Goal: Task Accomplishment & Management: Use online tool/utility

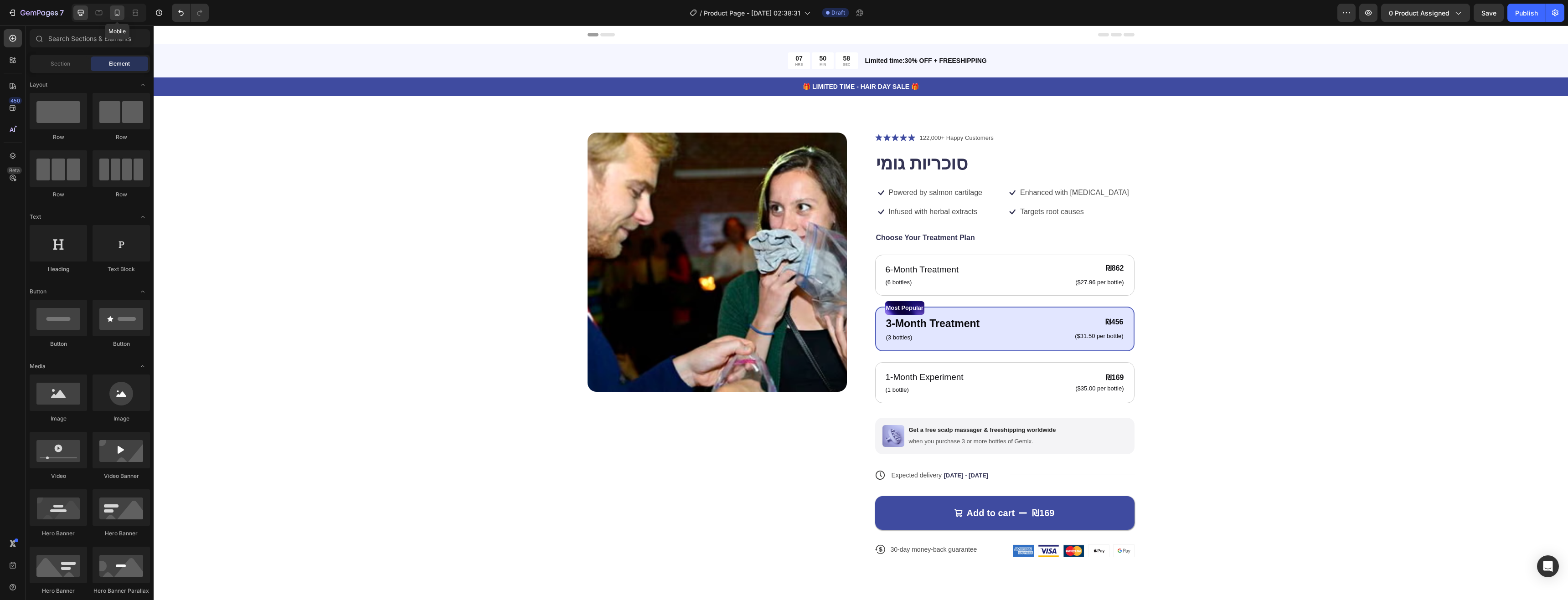
click at [121, 8] on icon at bounding box center [117, 12] width 9 height 9
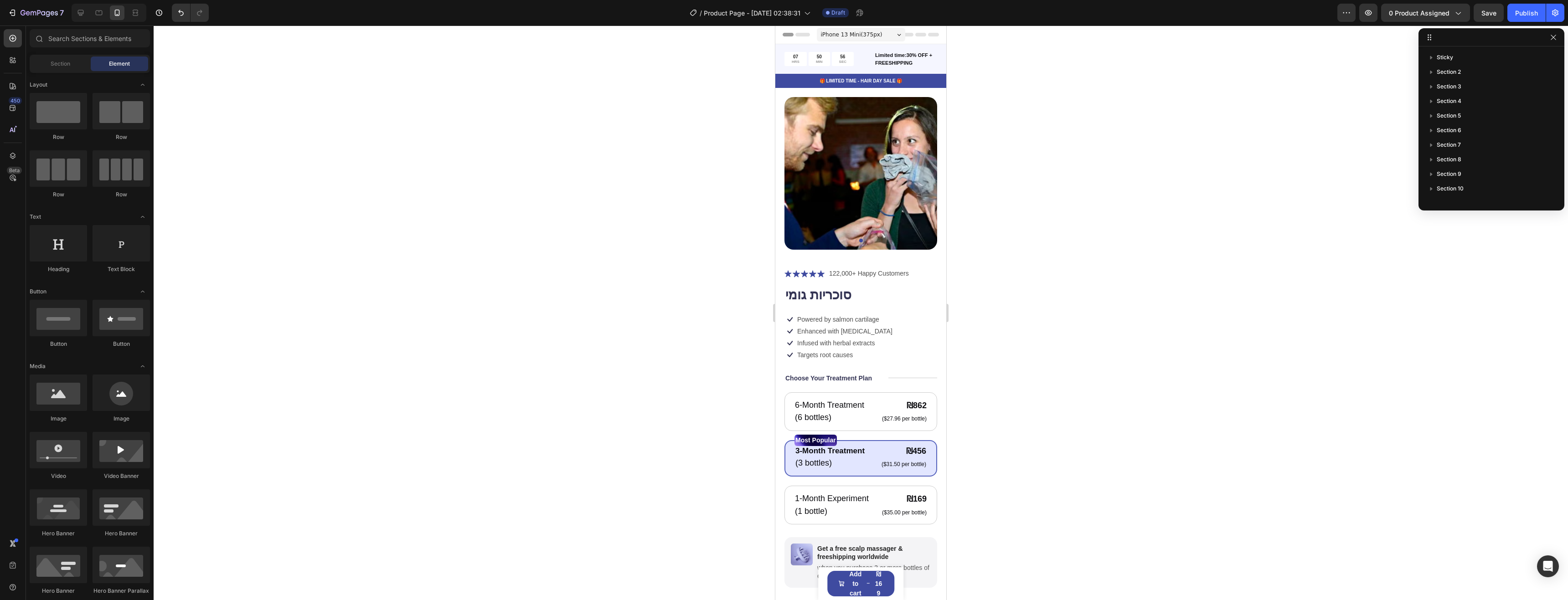
click at [857, 35] on span "iPhone 13 Mini ( 375 px)" at bounding box center [852, 34] width 61 height 9
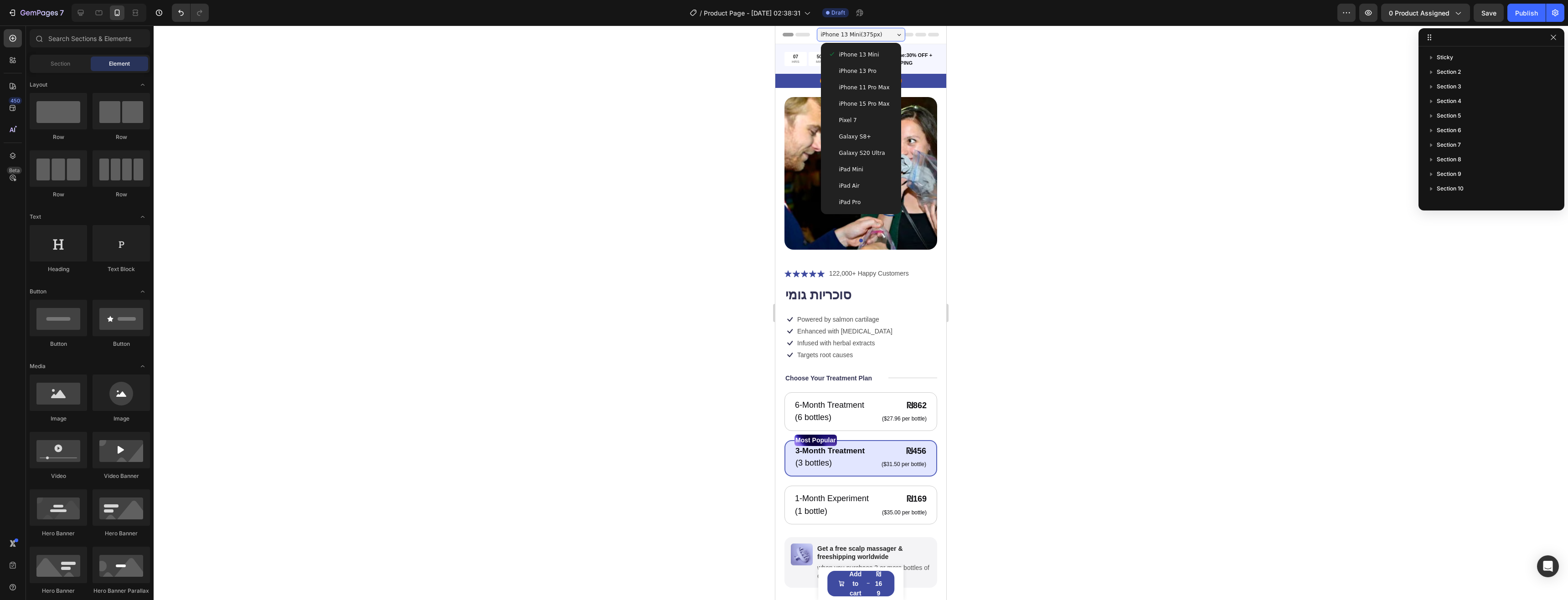
click at [869, 99] on span "iPhone 15 Pro Max" at bounding box center [864, 103] width 51 height 9
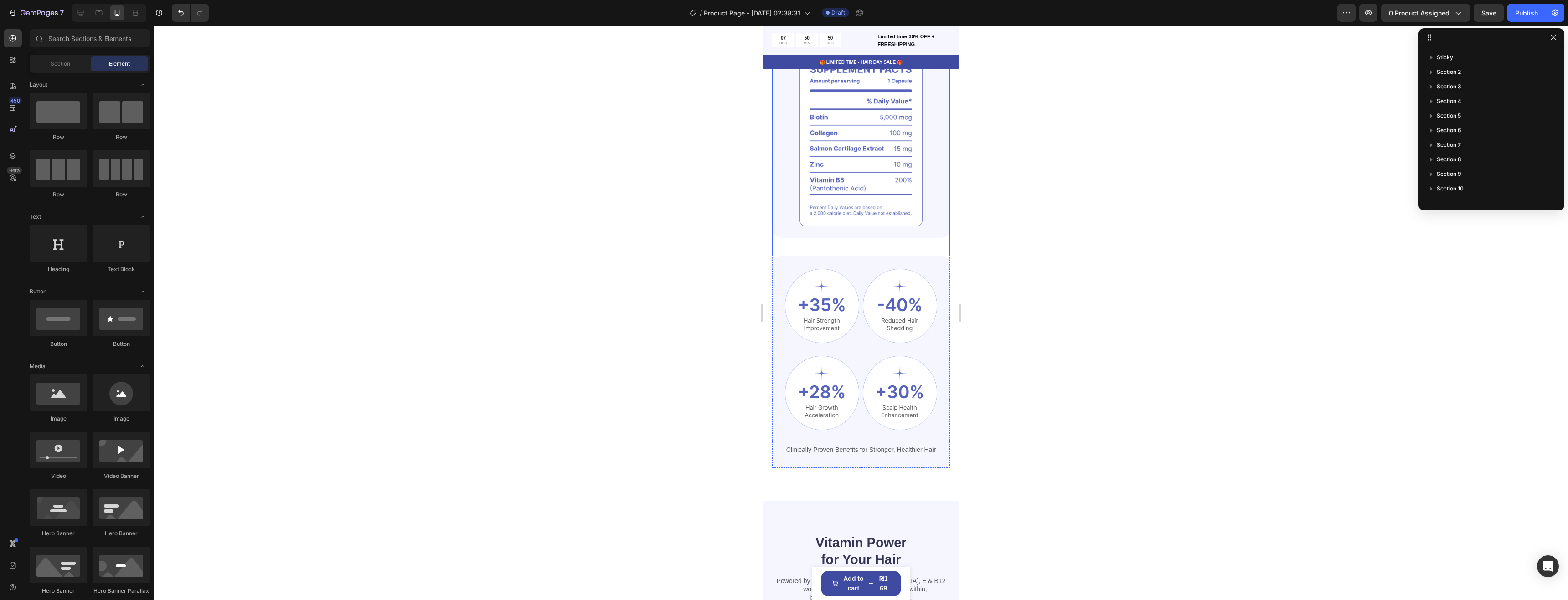
scroll to position [638, 0]
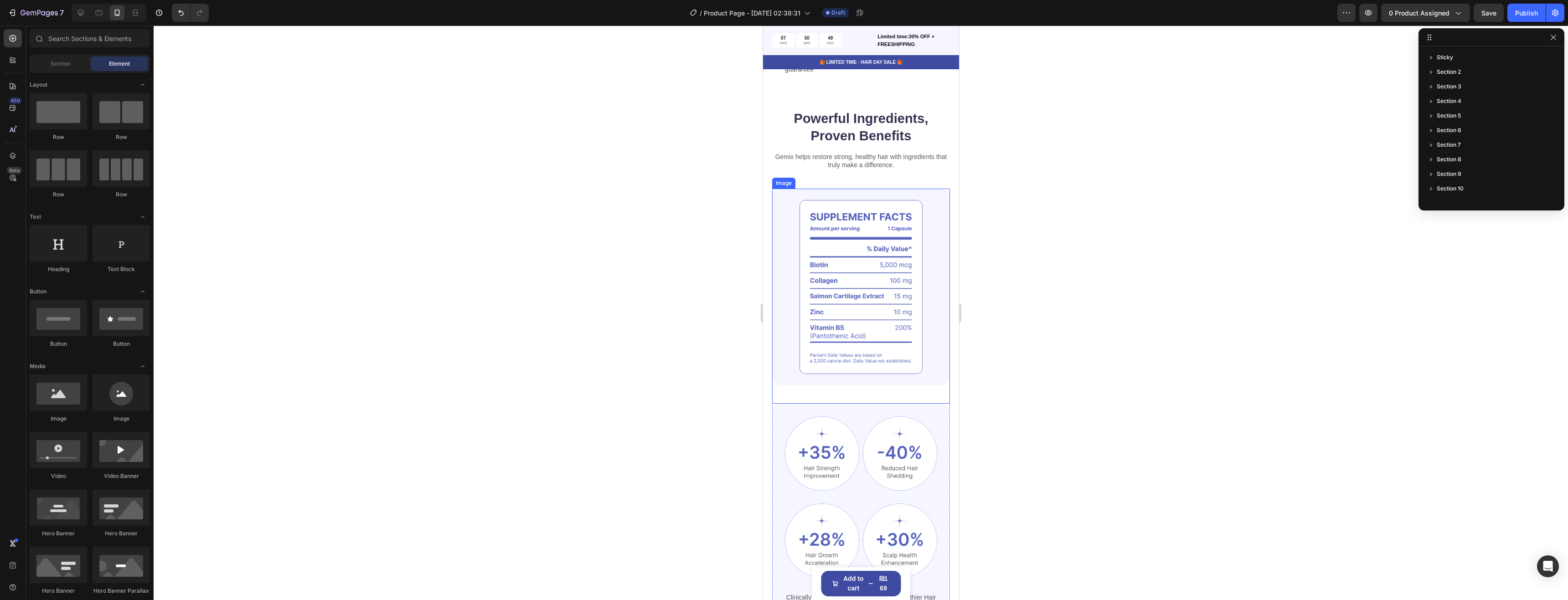
click at [891, 247] on img at bounding box center [861, 287] width 178 height 197
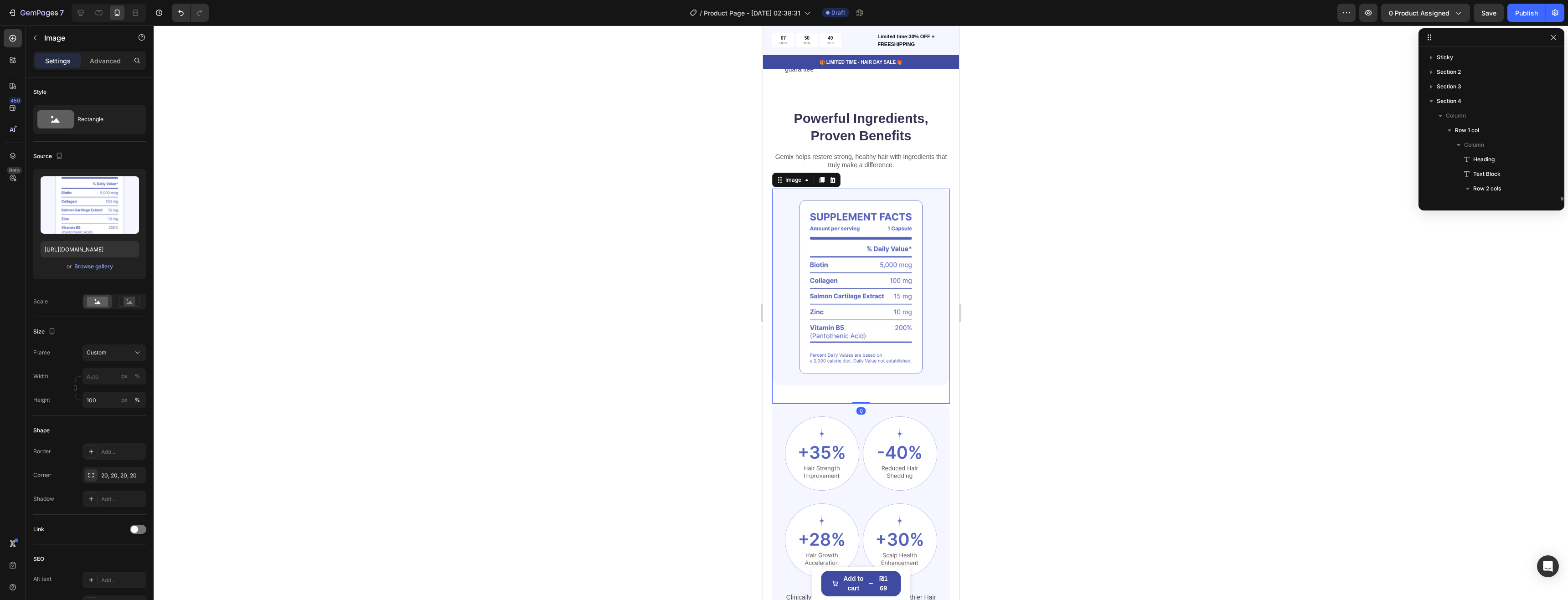
scroll to position [100, 0]
click at [832, 178] on icon at bounding box center [833, 178] width 6 height 6
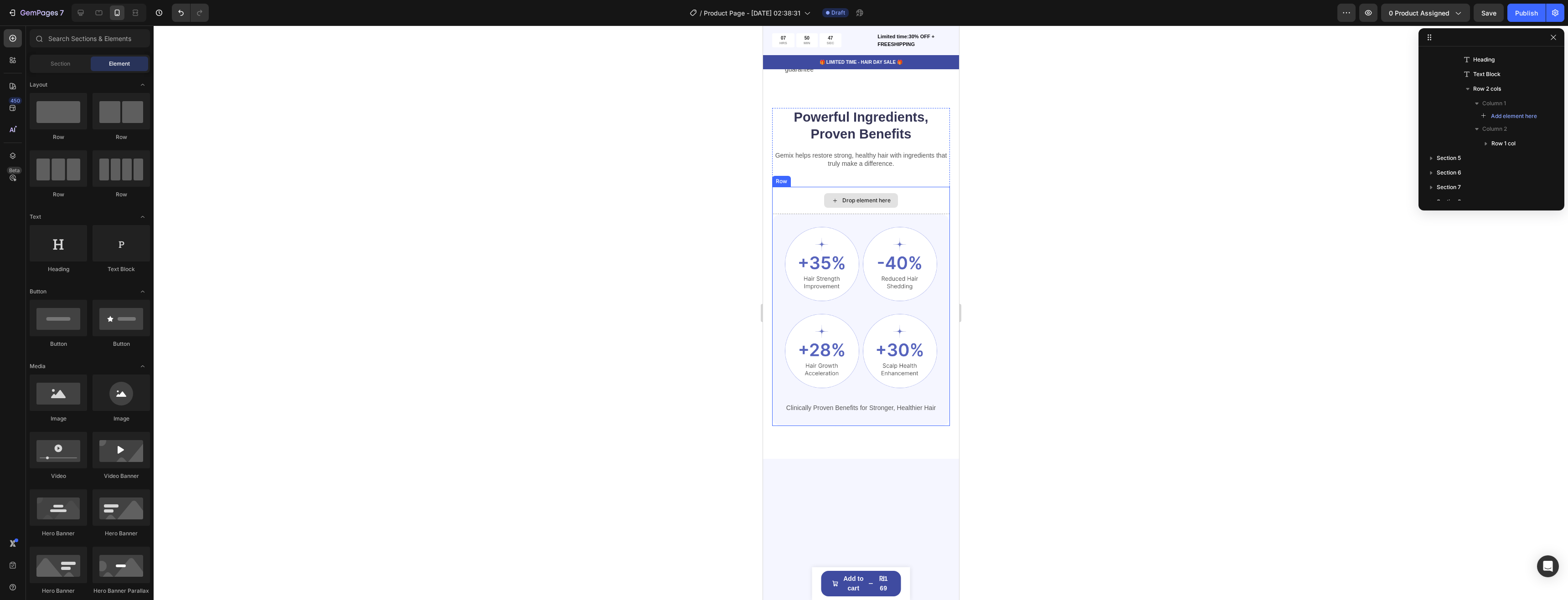
click at [921, 202] on div "Drop element here" at bounding box center [861, 200] width 178 height 27
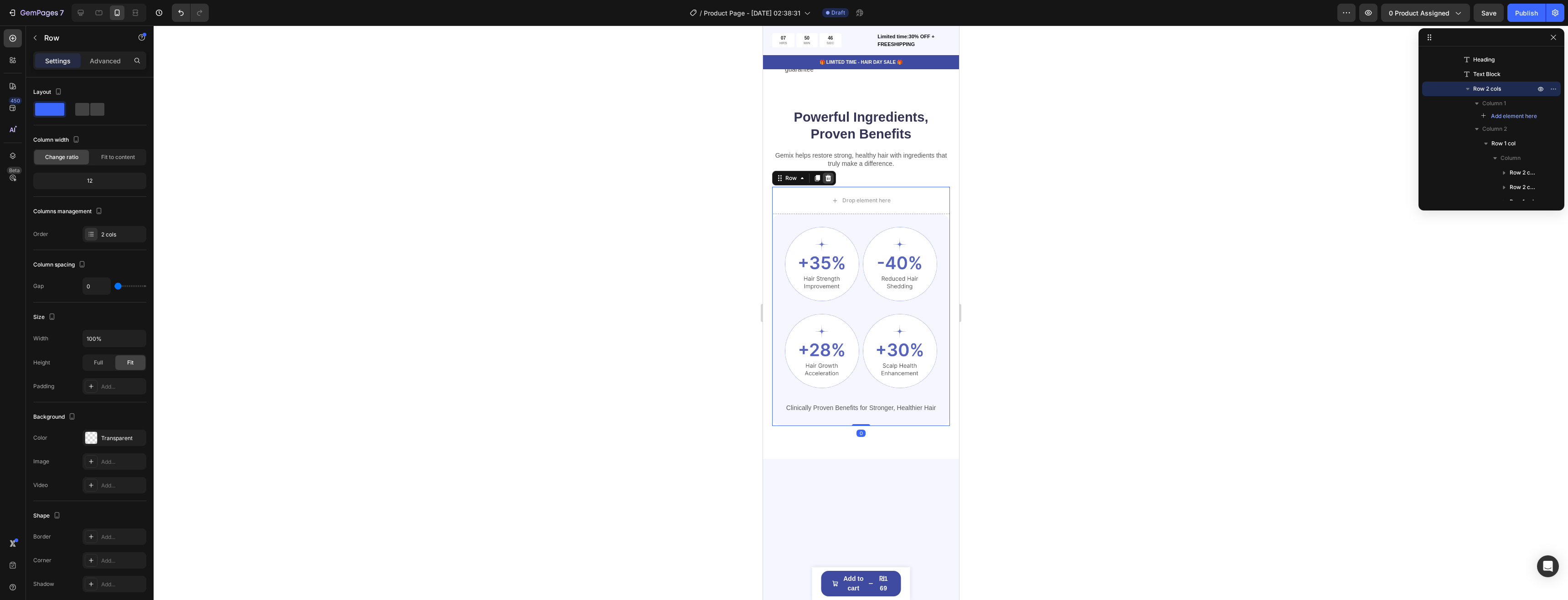
click at [830, 180] on icon at bounding box center [828, 178] width 6 height 6
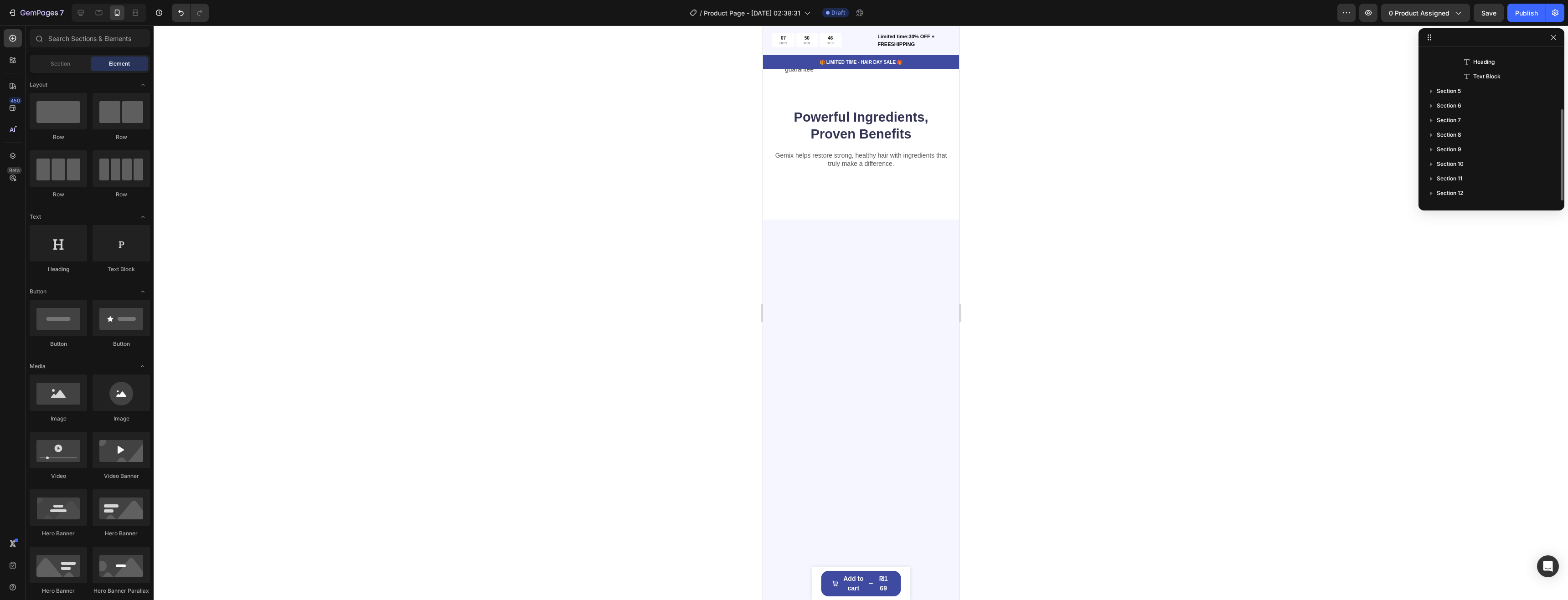
scroll to position [97, 0]
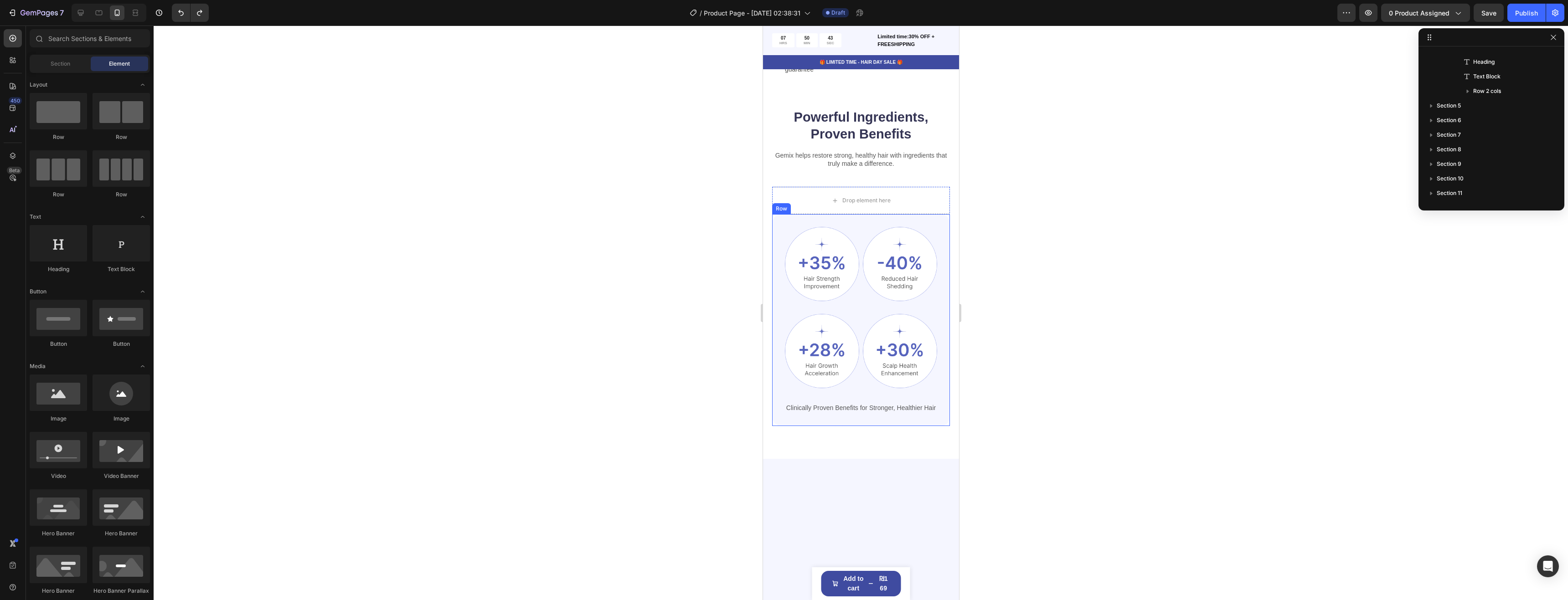
click at [917, 218] on div "Image Image Row Image Image Row Clinically Proven Benefits for Stronger, Health…" at bounding box center [861, 319] width 178 height 211
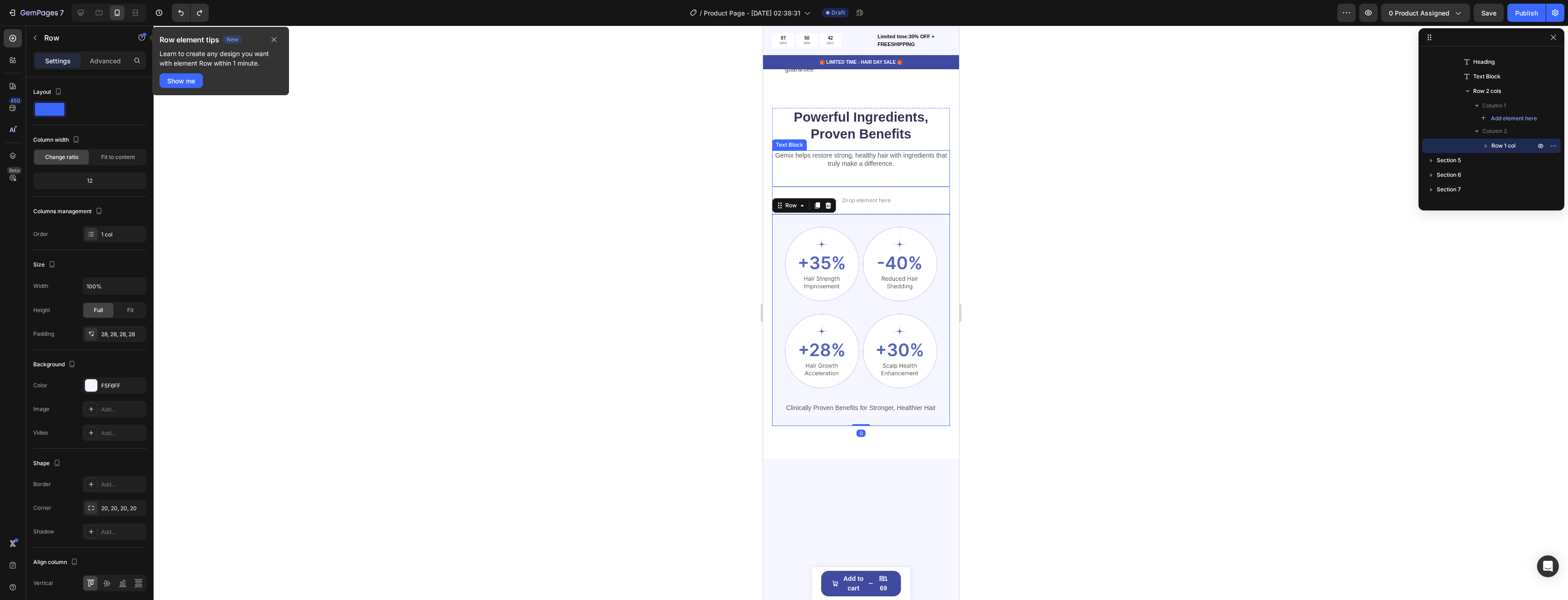
click at [919, 185] on div "Gemix helps restore strong, healthy hair with ingredients that truly make a dif…" at bounding box center [861, 169] width 178 height 37
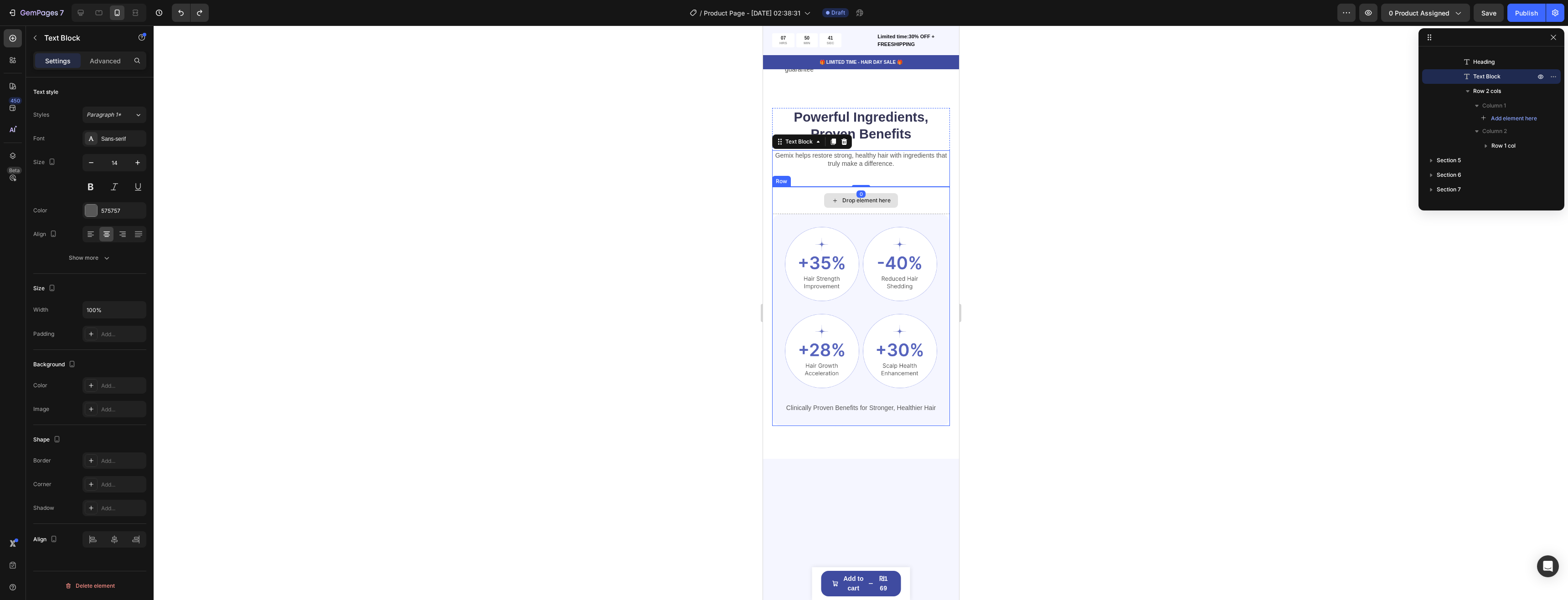
click at [920, 197] on div "Drop element here" at bounding box center [861, 200] width 178 height 27
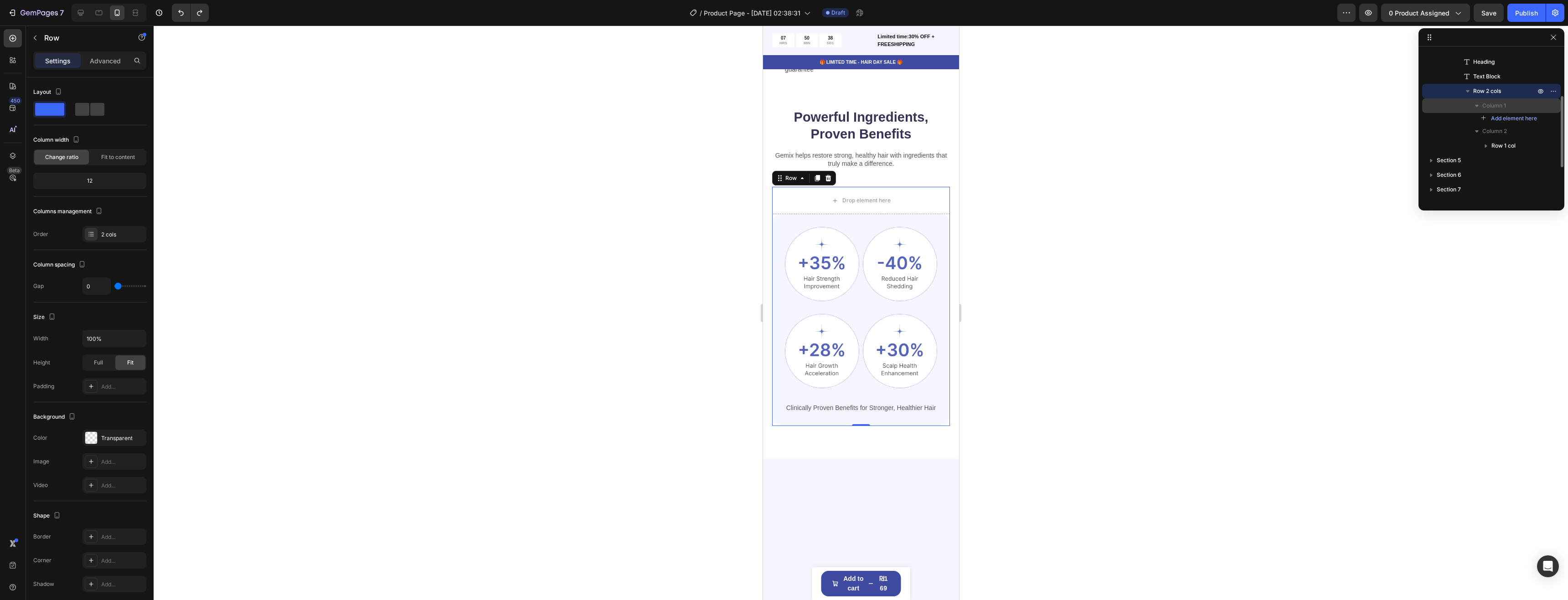
click at [1524, 107] on p "Column 1" at bounding box center [1510, 105] width 55 height 9
click at [1476, 106] on icon "button" at bounding box center [1477, 106] width 2 height 4
click at [1507, 109] on p "Column 1" at bounding box center [1510, 105] width 55 height 9
click at [1480, 119] on icon "button" at bounding box center [1477, 120] width 9 height 9
click at [1478, 104] on icon "button" at bounding box center [1477, 105] width 9 height 9
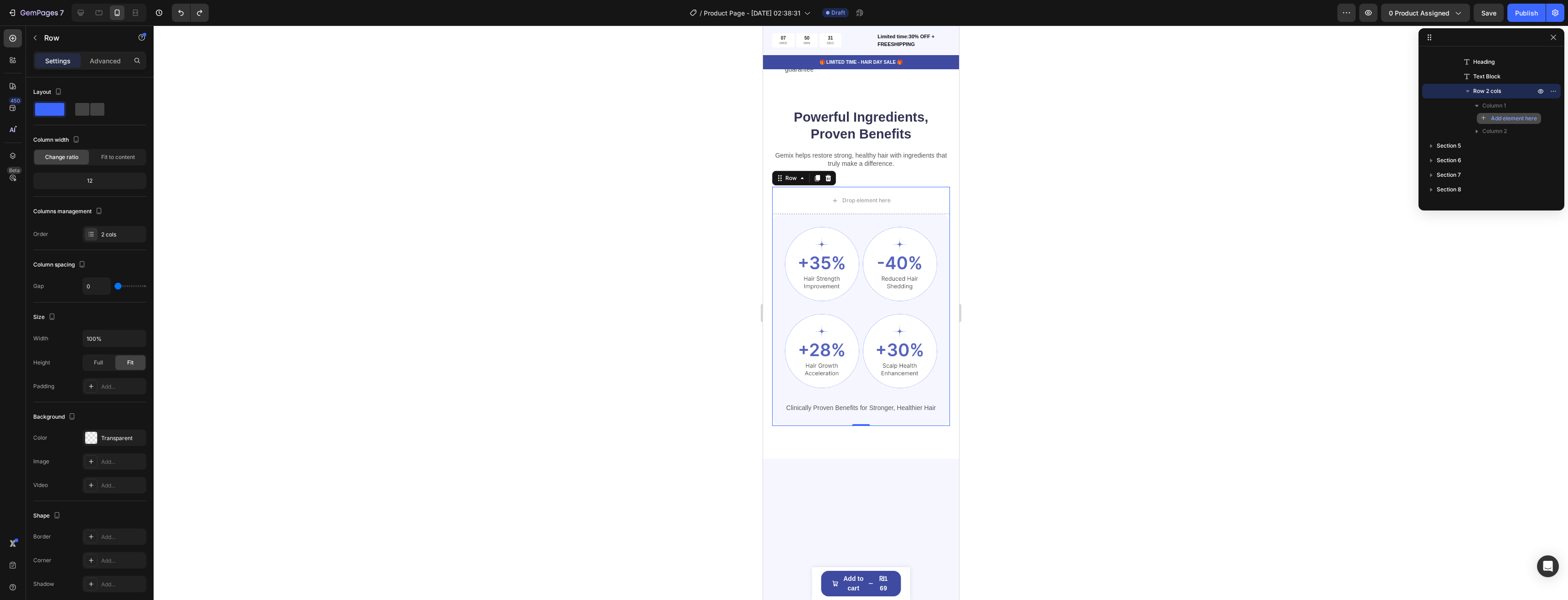
click at [1490, 117] on div "Add element here" at bounding box center [1509, 118] width 56 height 8
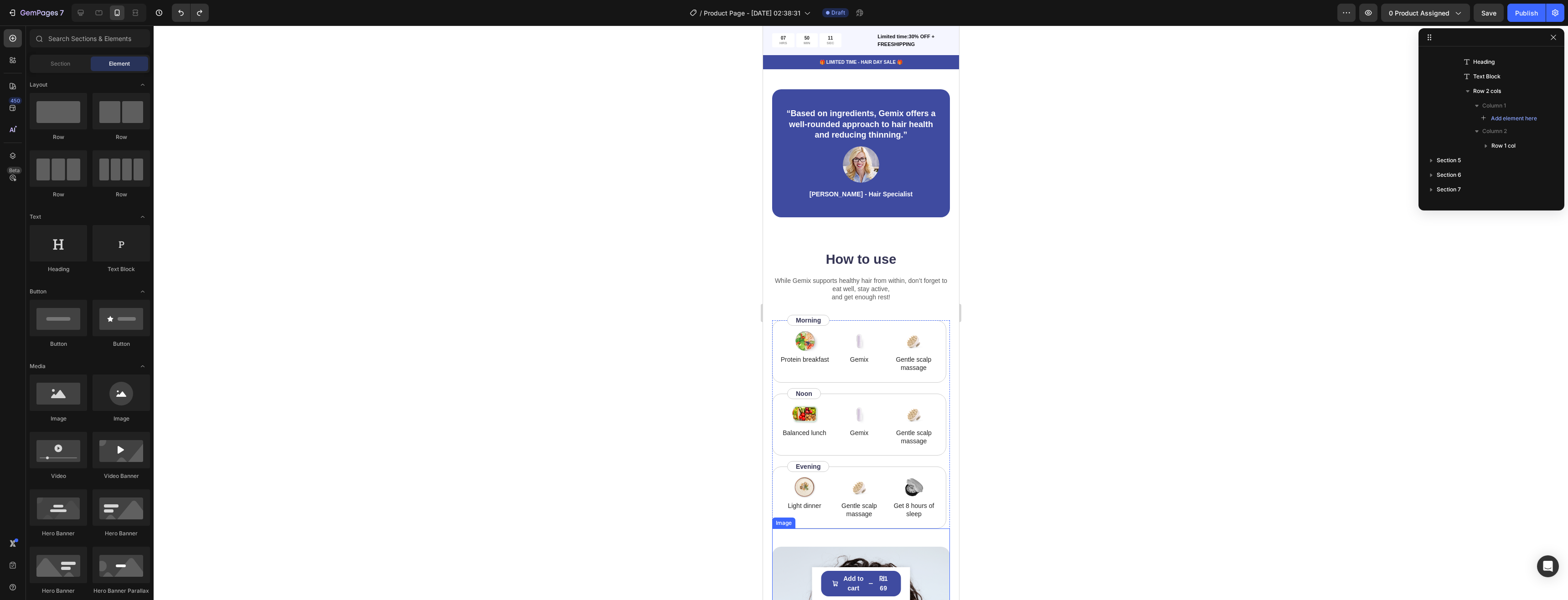
scroll to position [1094, 0]
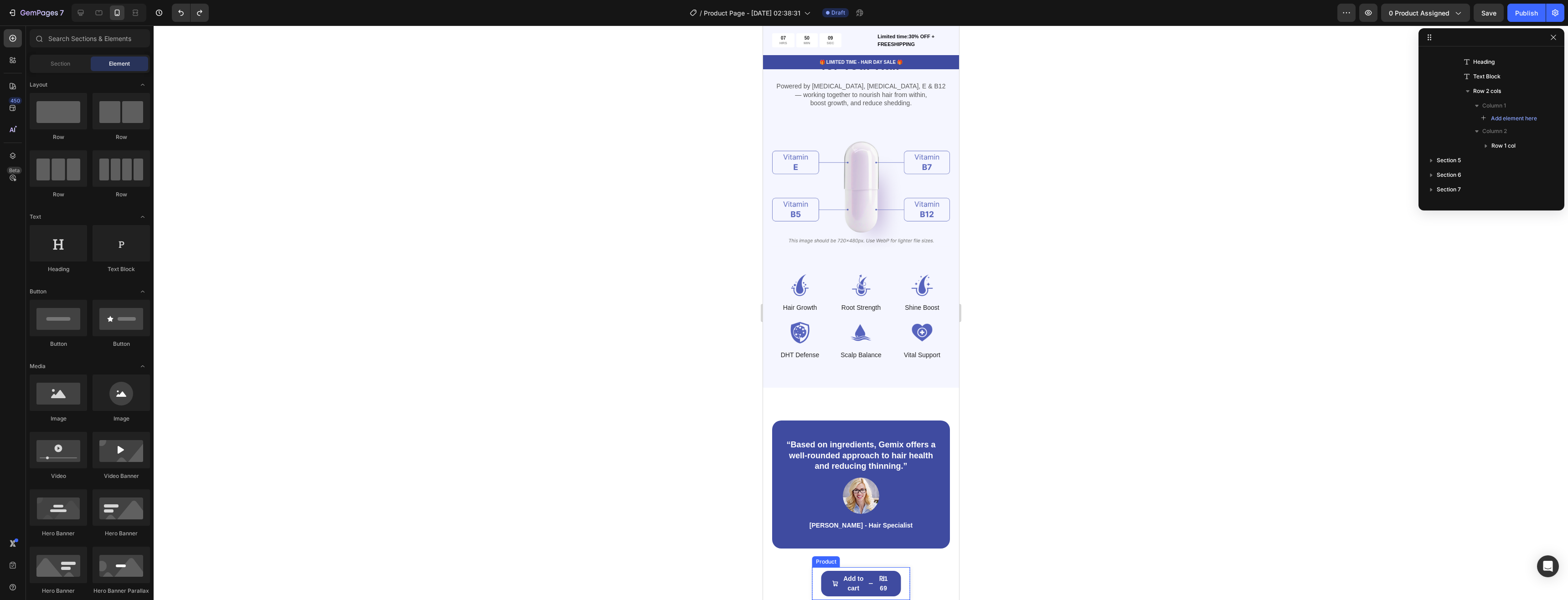
click at [895, 588] on div "Product Images סוכריות גומי Product Title ₪169 Product Price Product Price Row …" at bounding box center [861, 584] width 98 height 33
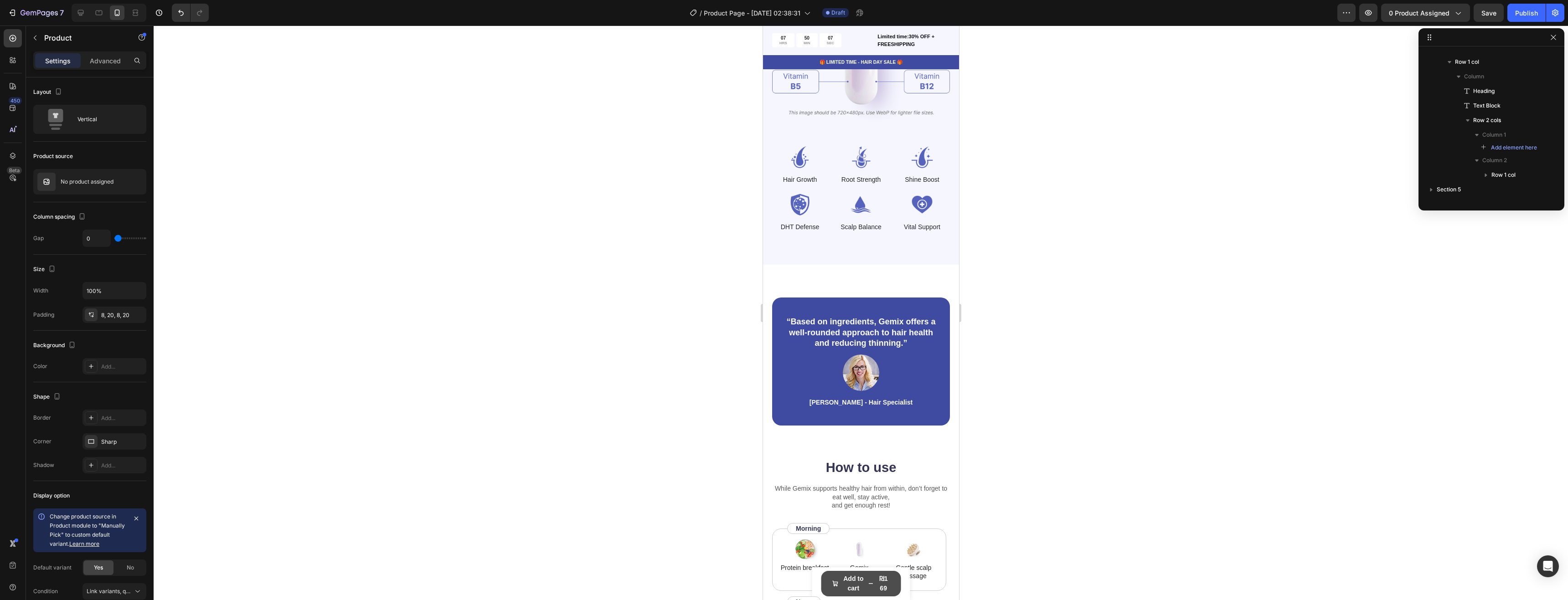
scroll to position [1412, 0]
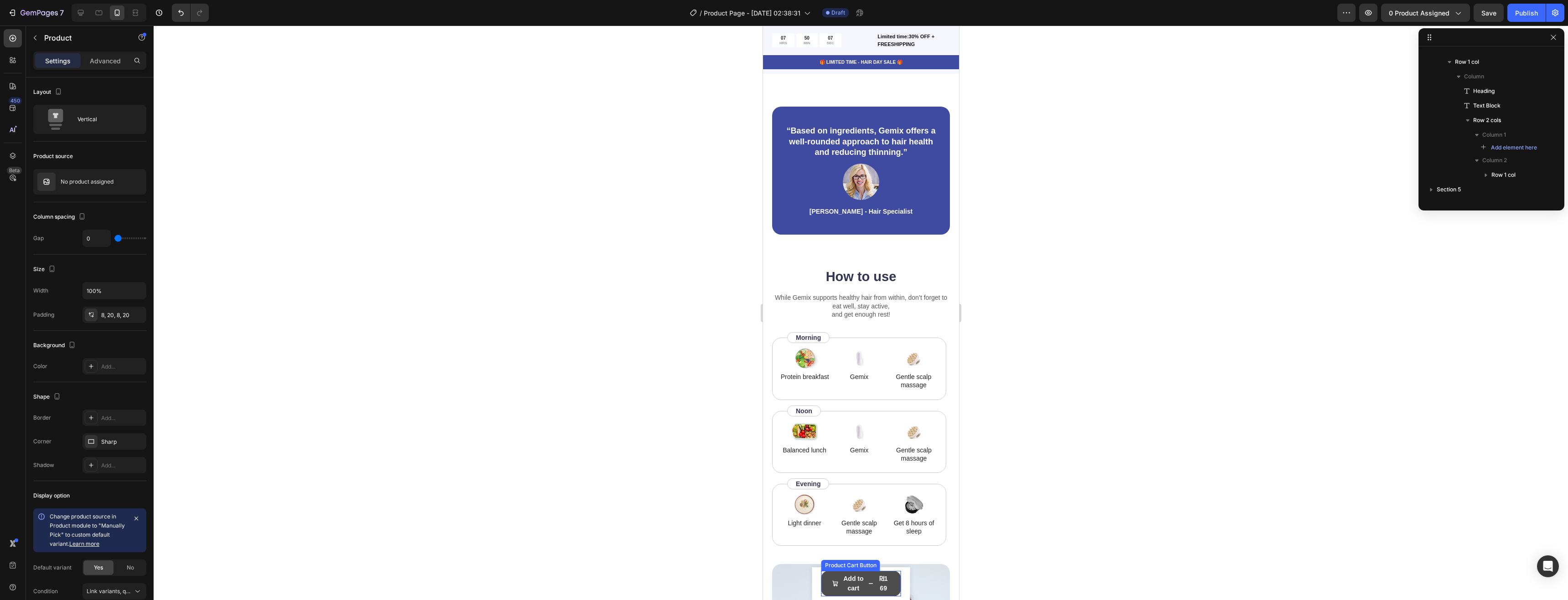
click at [821, 577] on button "Add to cart ₪169" at bounding box center [861, 584] width 80 height 26
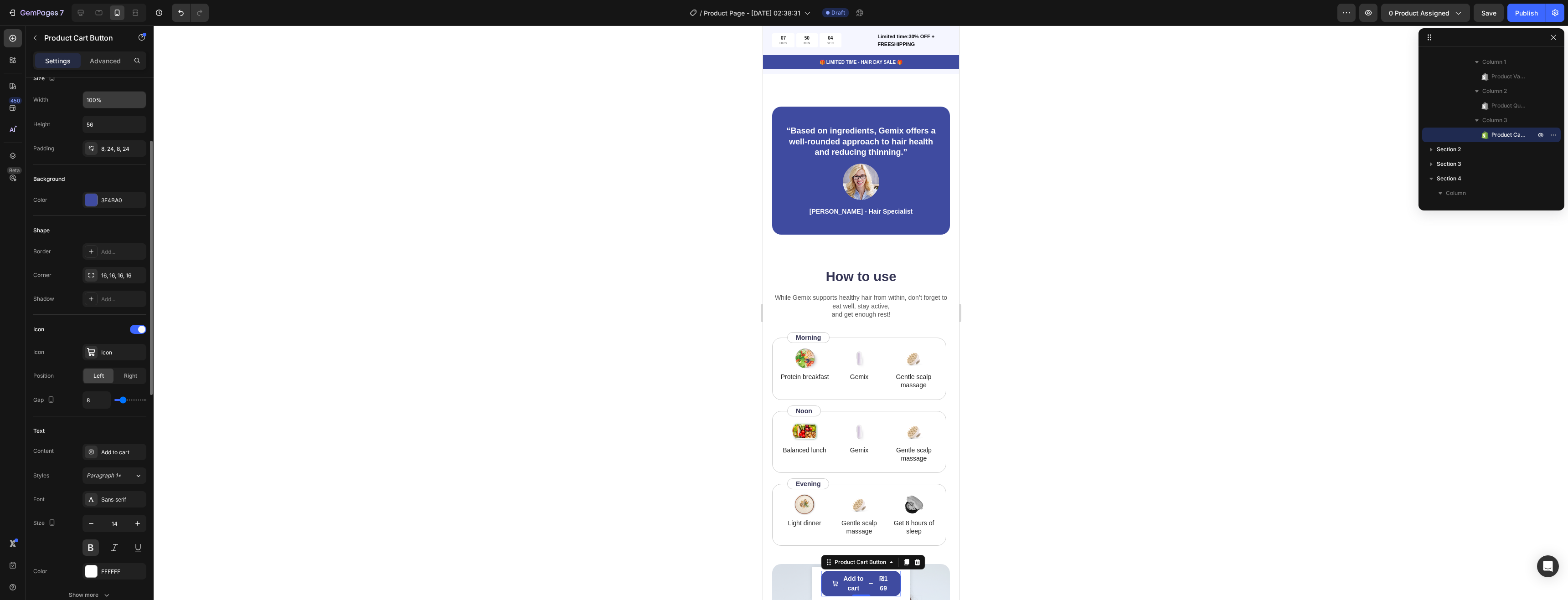
scroll to position [0, 0]
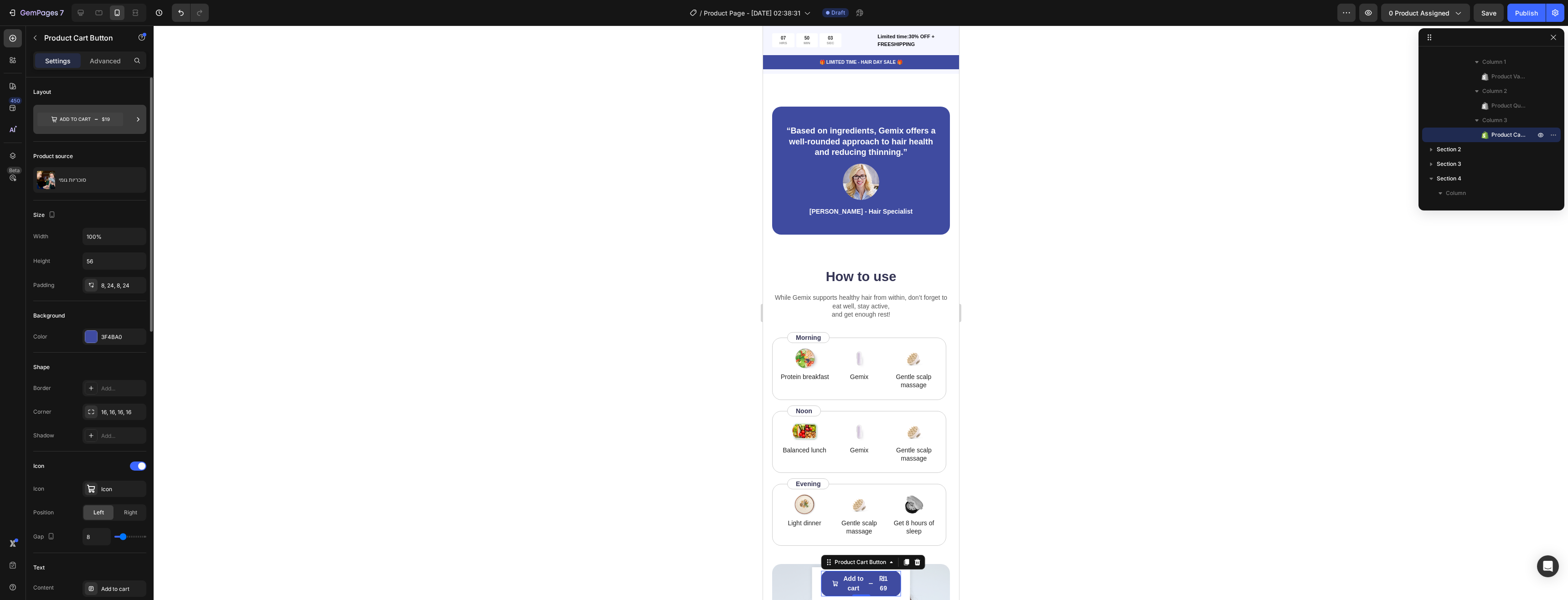
click at [114, 131] on div at bounding box center [90, 119] width 113 height 29
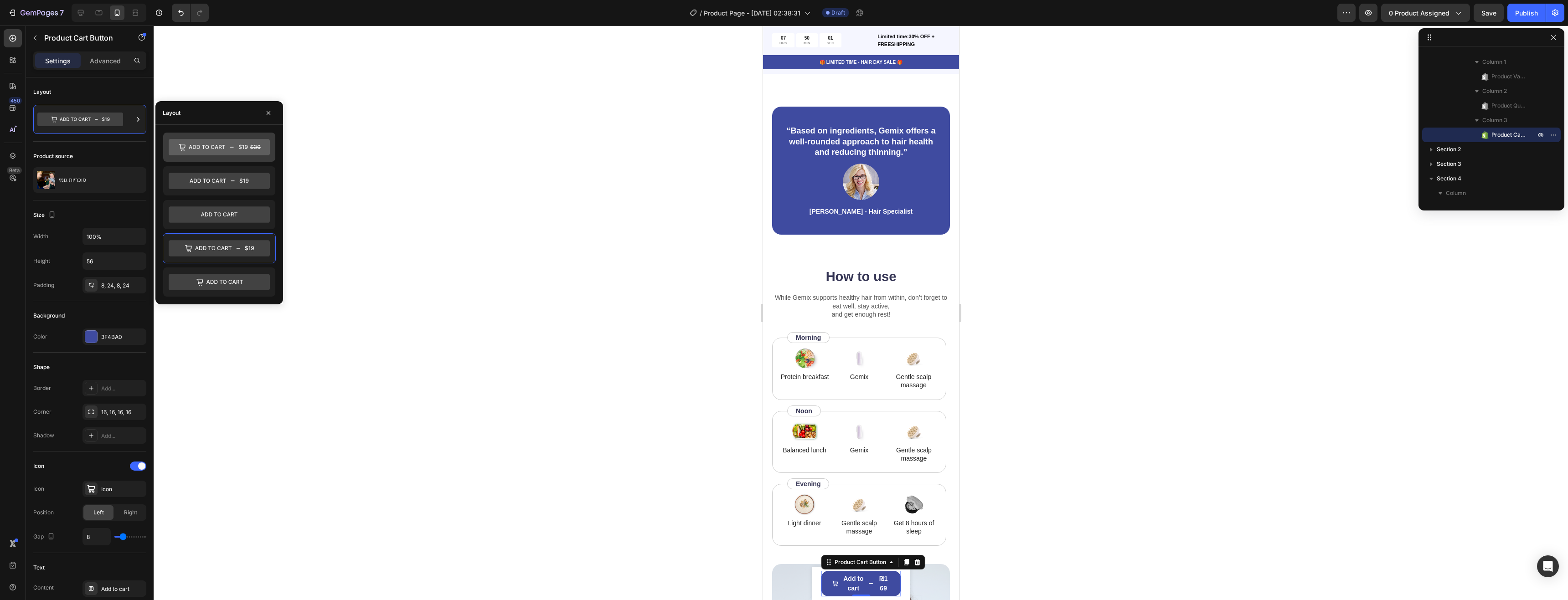
click at [224, 150] on icon at bounding box center [219, 147] width 101 height 16
click at [240, 249] on icon at bounding box center [219, 248] width 101 height 16
click at [236, 273] on div at bounding box center [219, 282] width 112 height 29
click at [228, 212] on icon at bounding box center [219, 214] width 101 height 16
click at [247, 276] on icon at bounding box center [219, 282] width 101 height 16
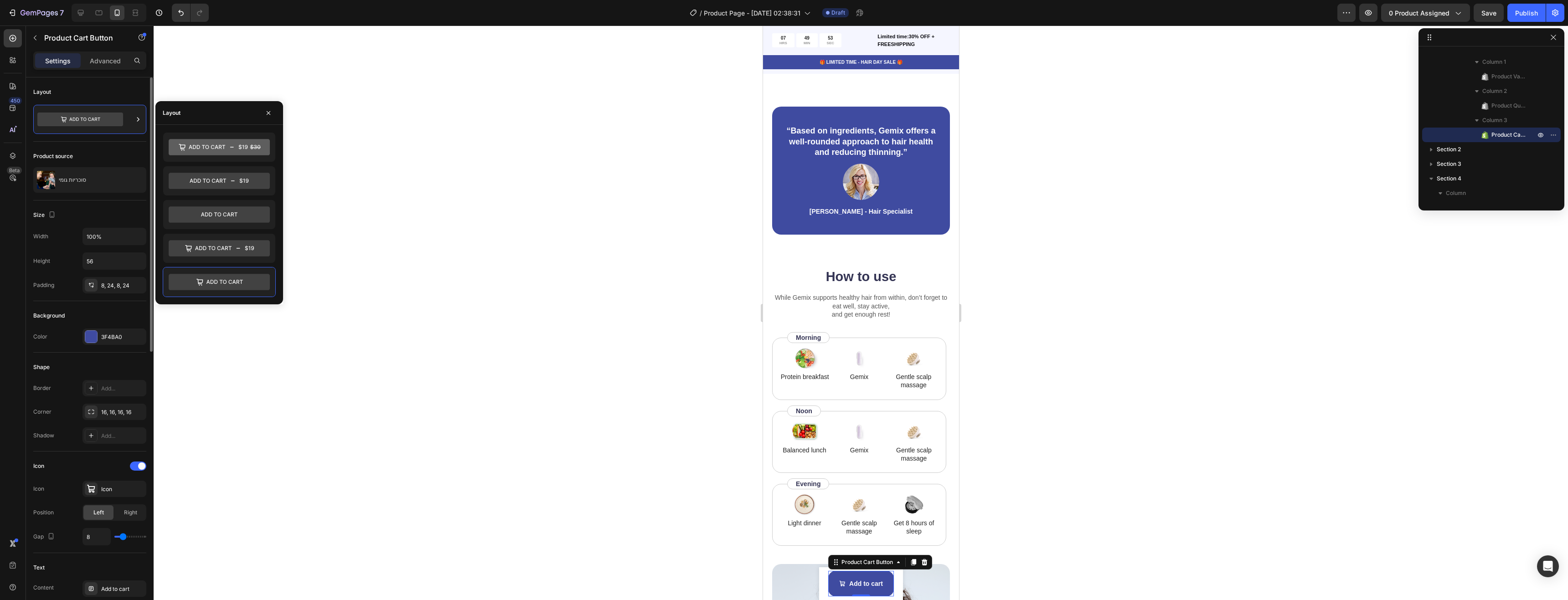
click at [100, 161] on div "Product source" at bounding box center [90, 156] width 113 height 15
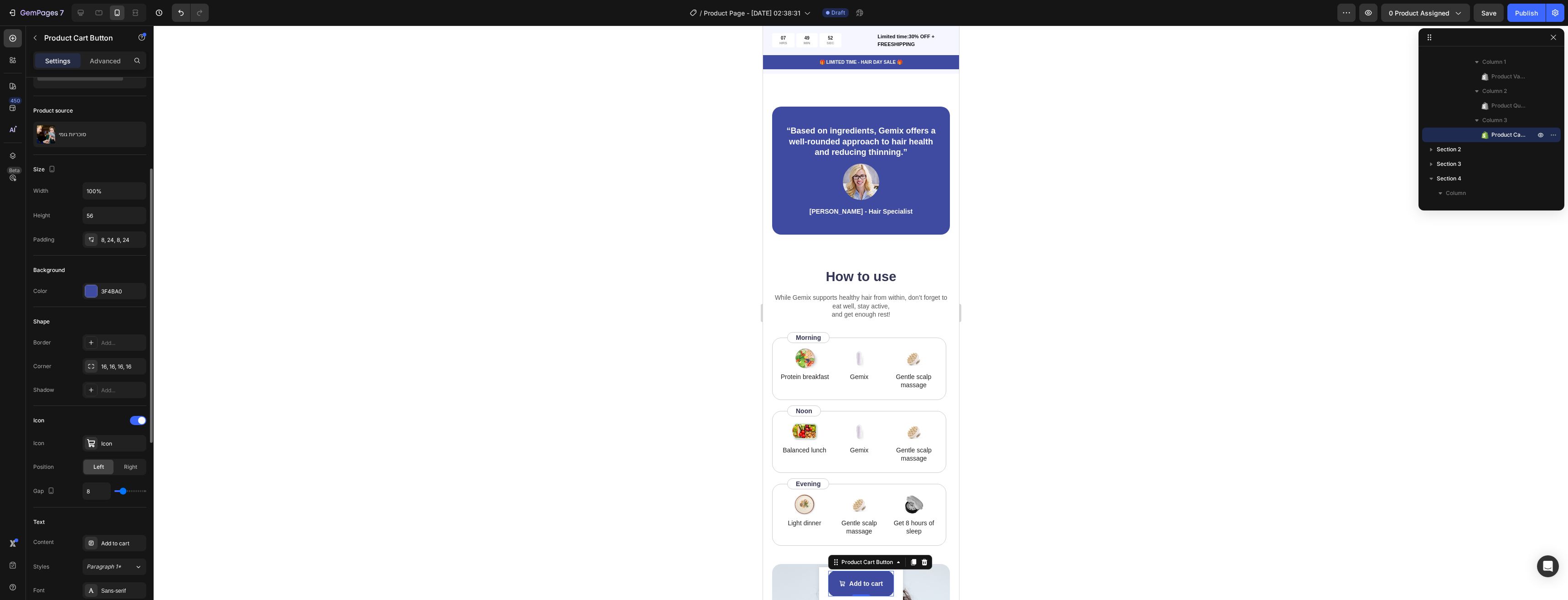
scroll to position [91, 0]
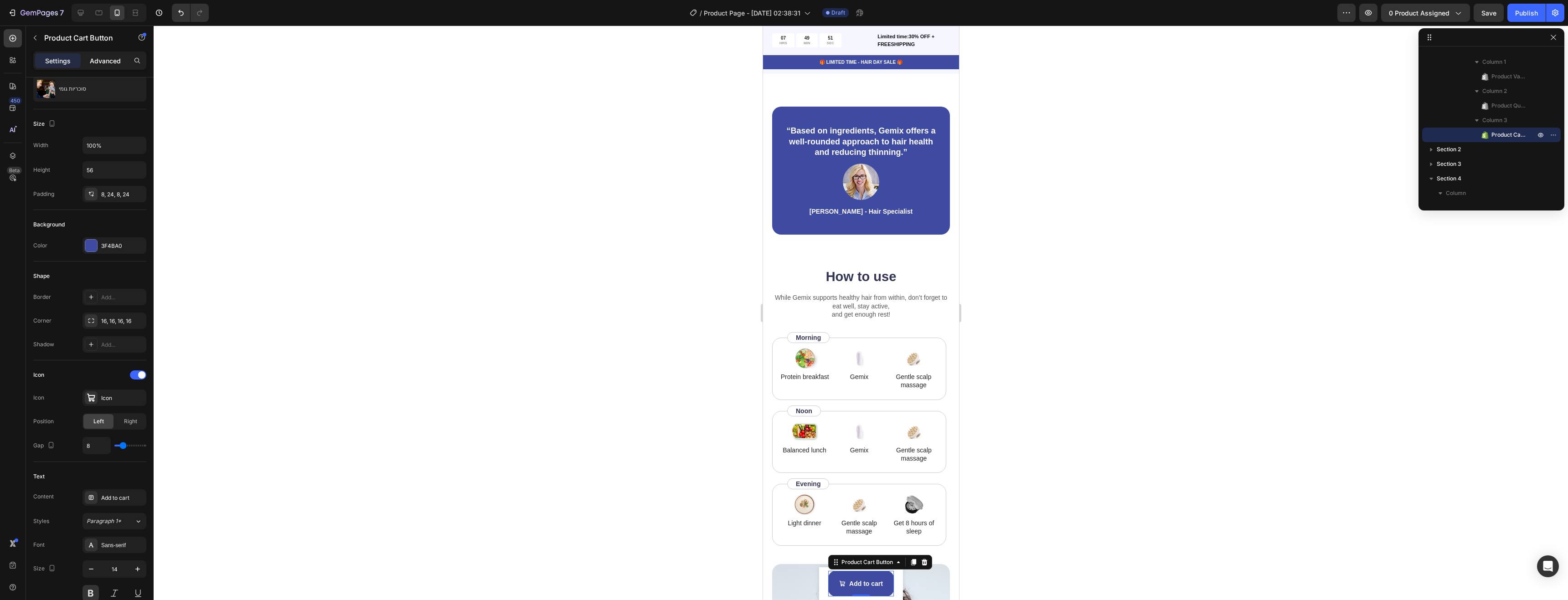
click at [97, 58] on p "Advanced" at bounding box center [105, 61] width 31 height 10
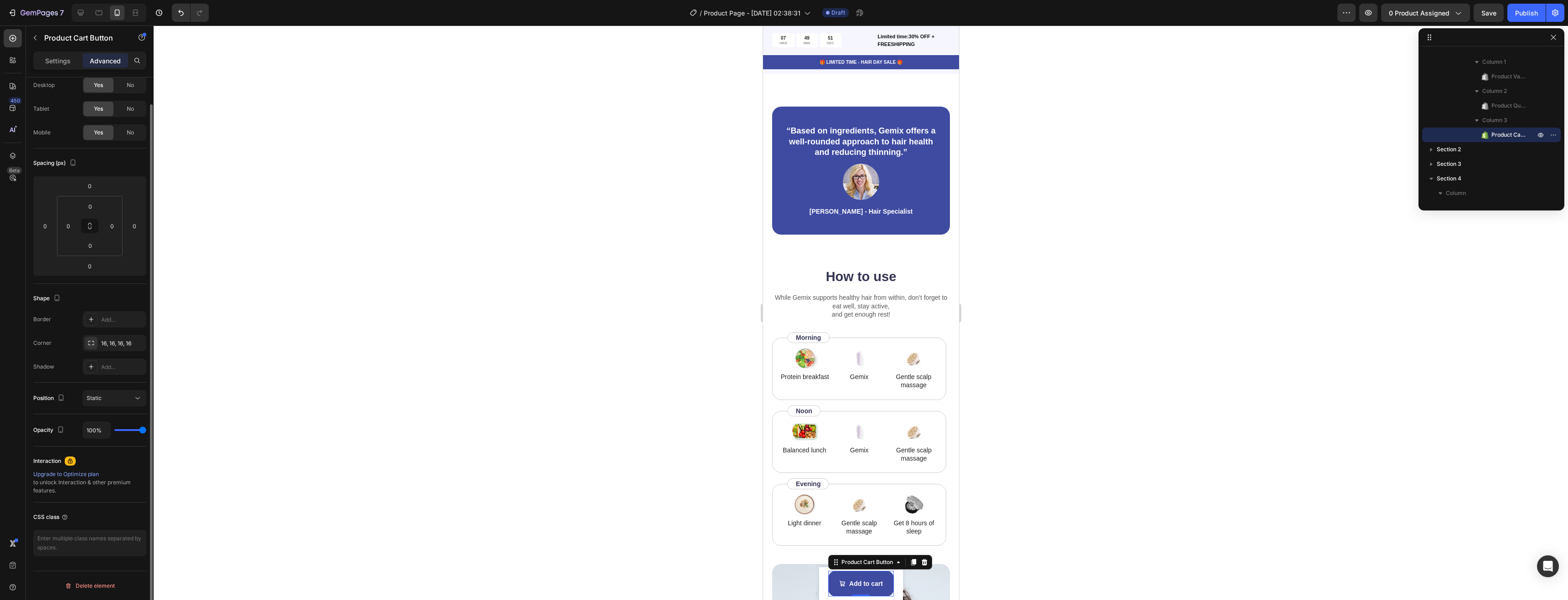
scroll to position [28, 0]
click at [108, 228] on input "0" at bounding box center [112, 226] width 13 height 13
type input "1"
click at [132, 228] on input "0" at bounding box center [135, 226] width 13 height 13
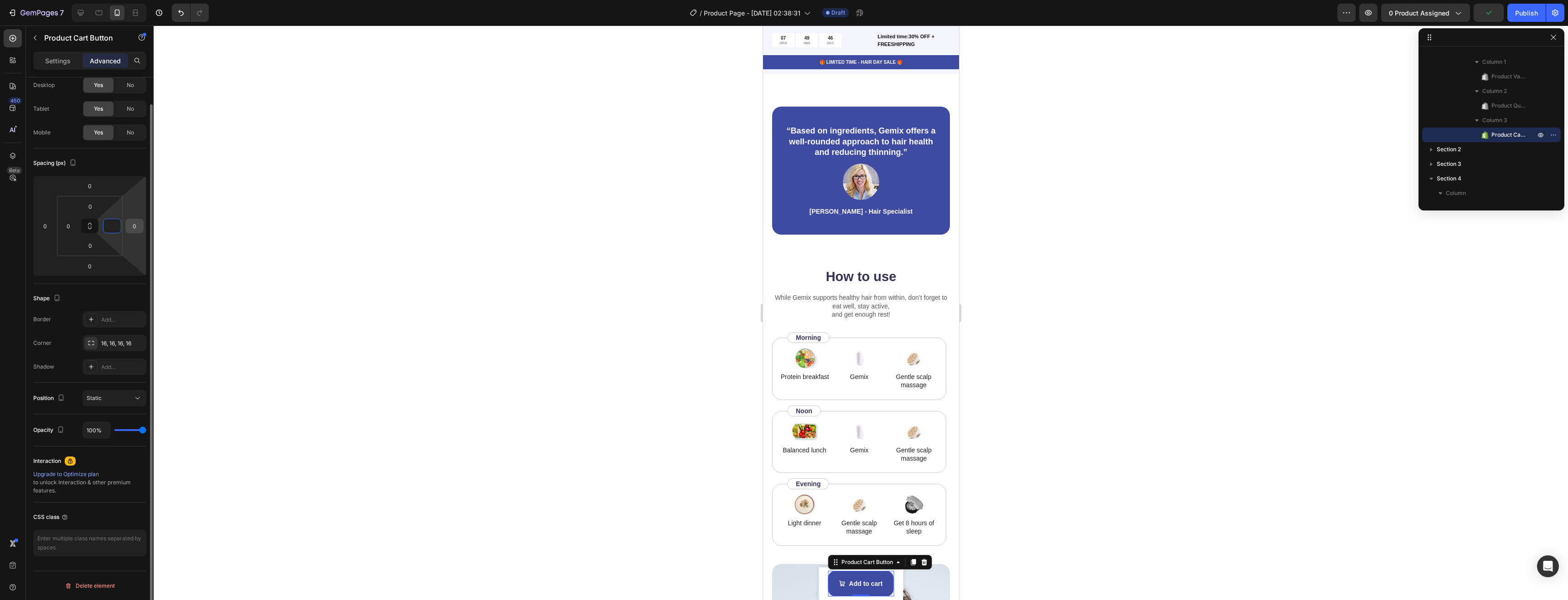
type input "0"
type input "1"
click at [69, 65] on p "Settings" at bounding box center [58, 61] width 26 height 10
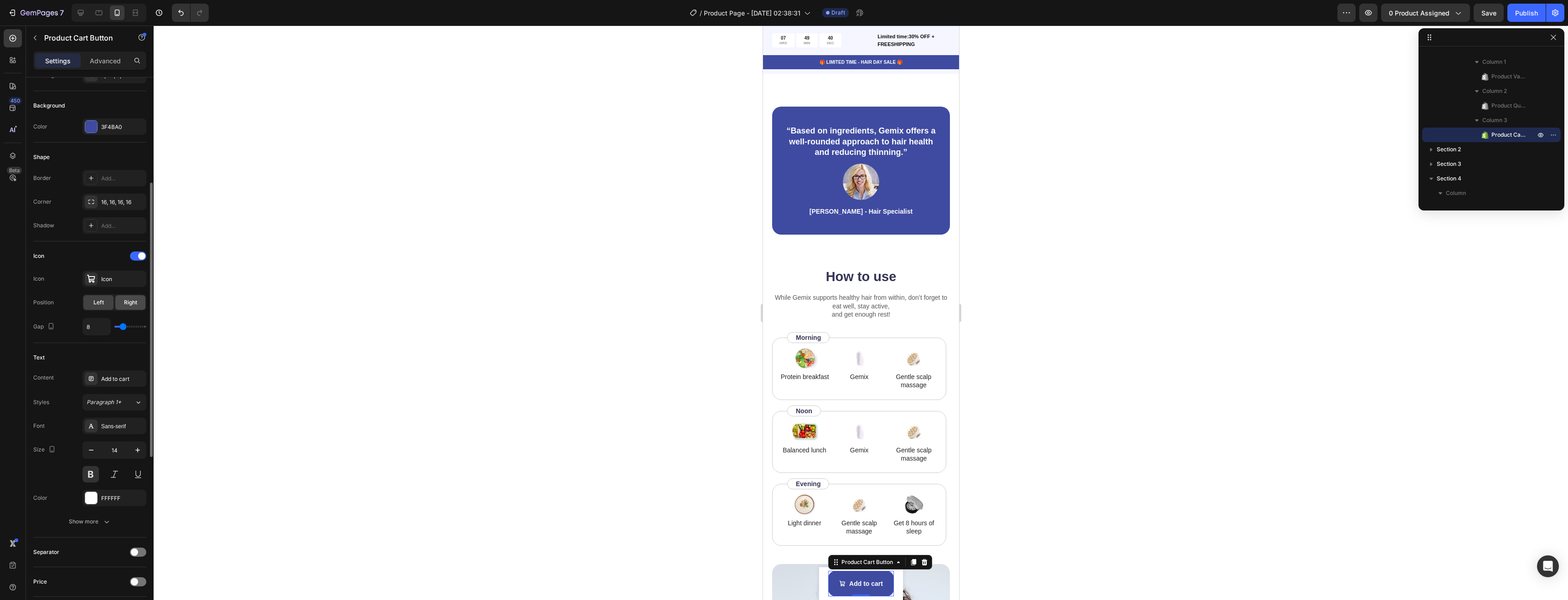
scroll to position [301, 0]
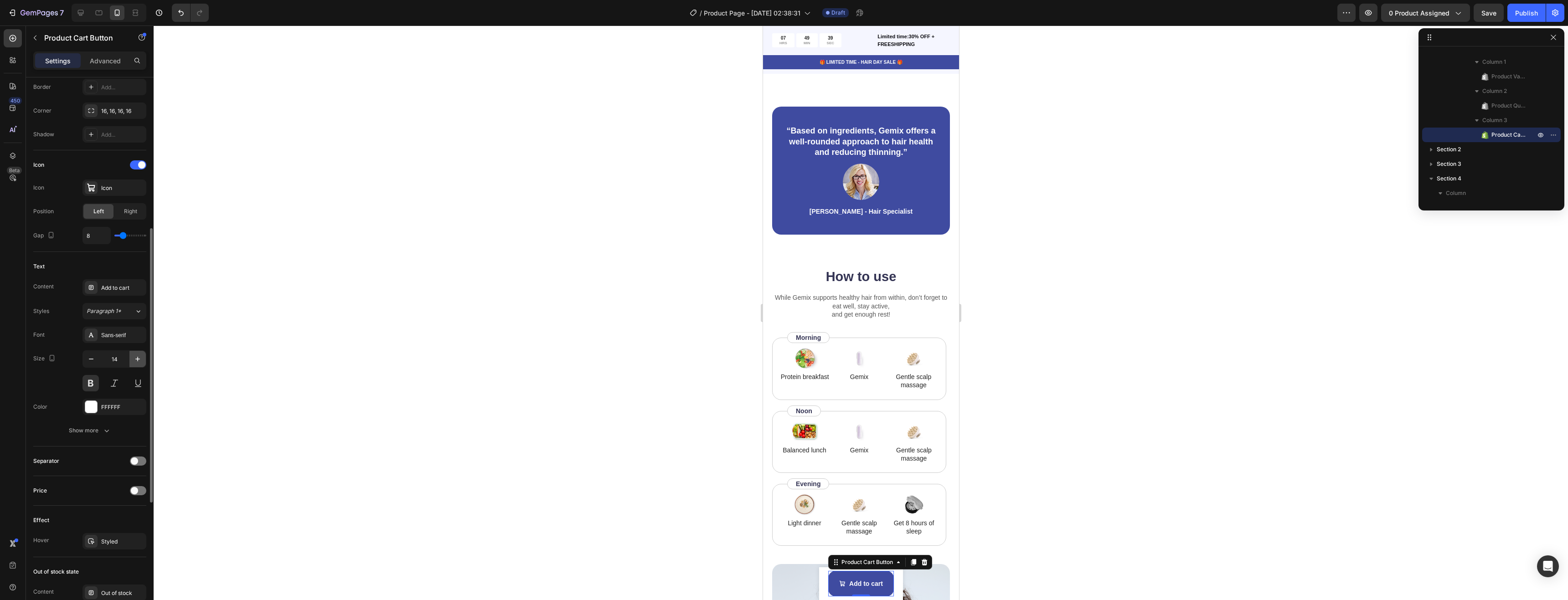
click at [137, 360] on icon "button" at bounding box center [138, 359] width 9 height 9
type input "16"
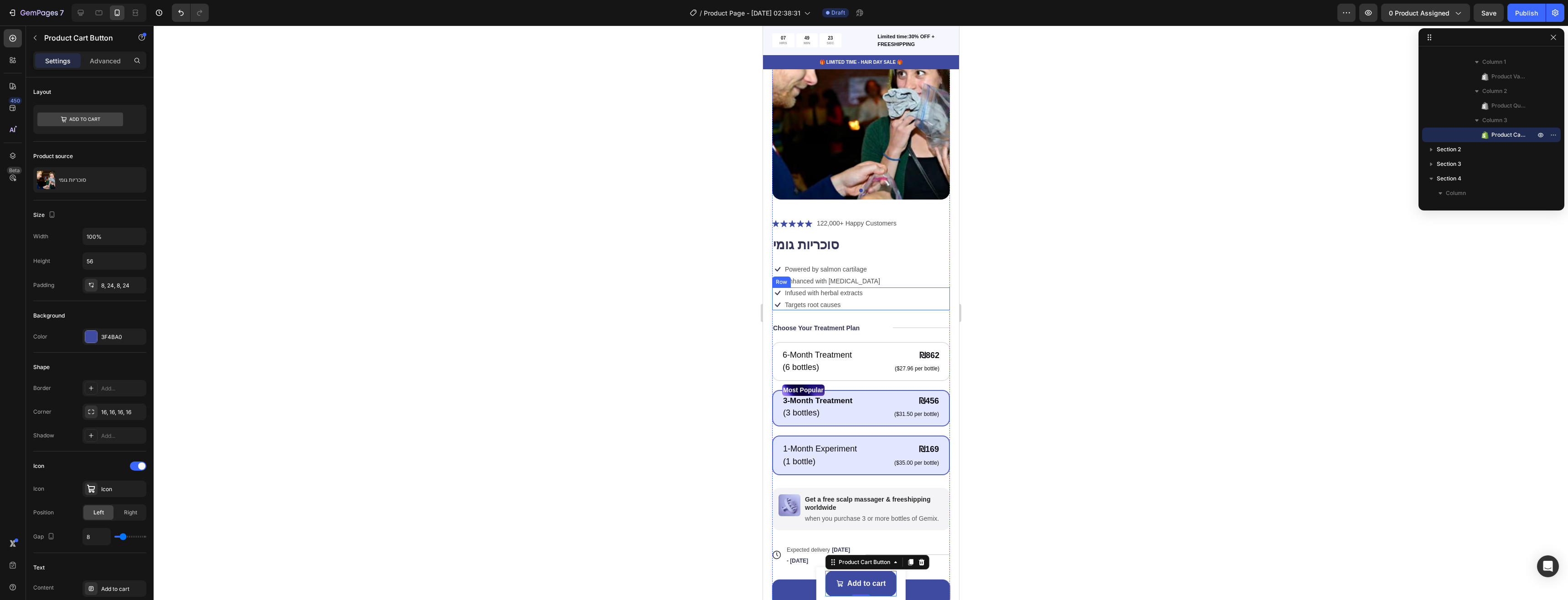
scroll to position [183, 0]
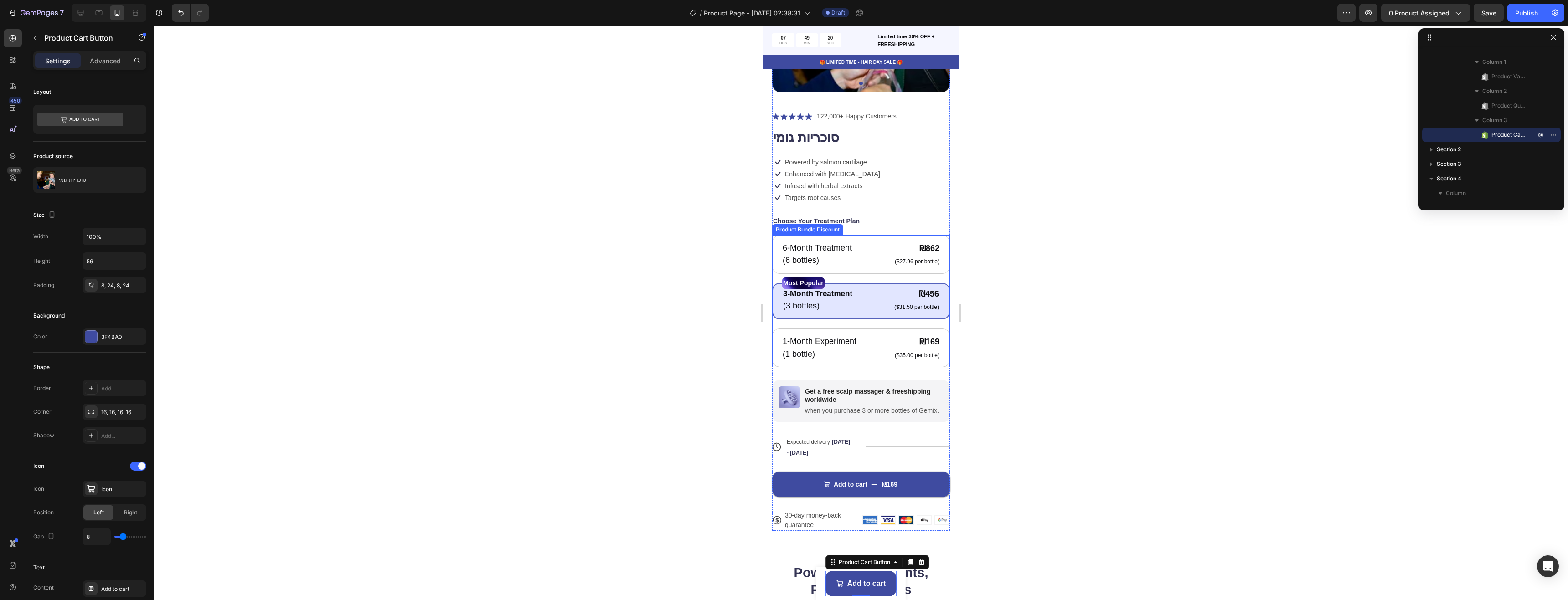
click at [897, 277] on div "Most Popular" at bounding box center [860, 283] width 158 height 12
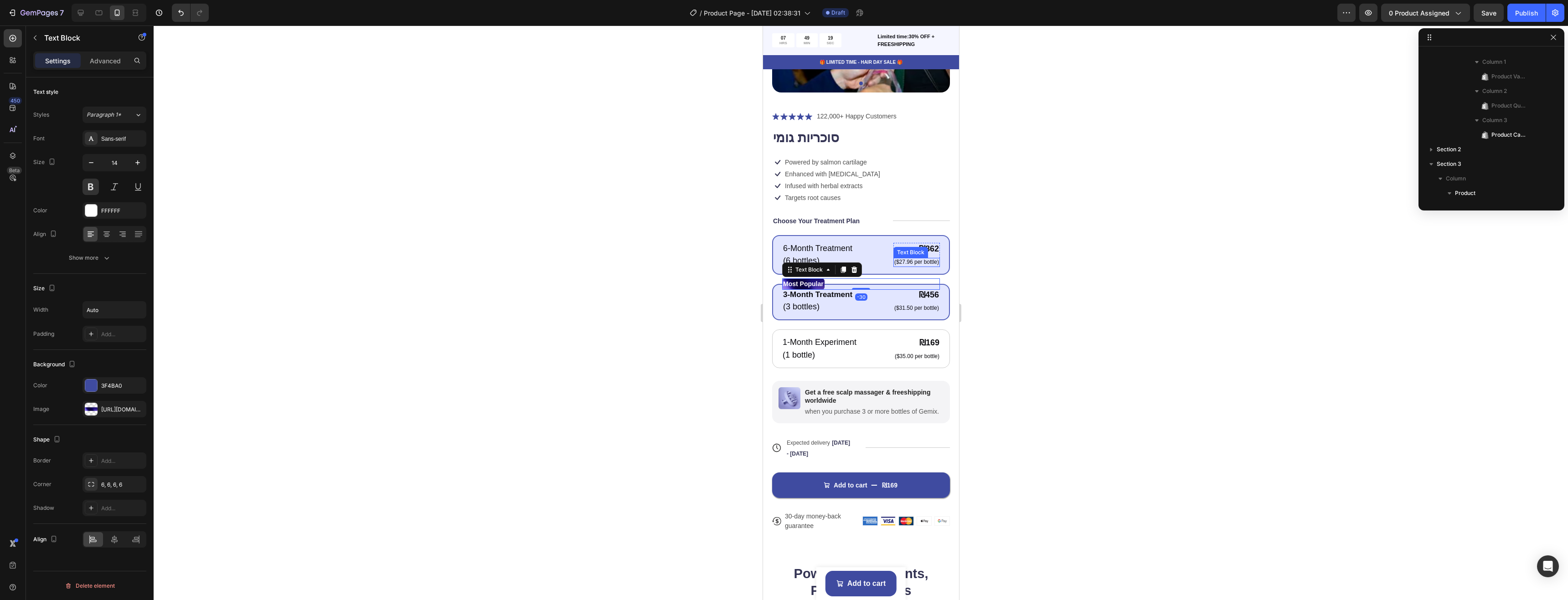
click at [883, 242] on div "6-Month Treatment Text Block (6 bottles) Text Block ₪862 Product Price Product …" at bounding box center [860, 254] width 158 height 25
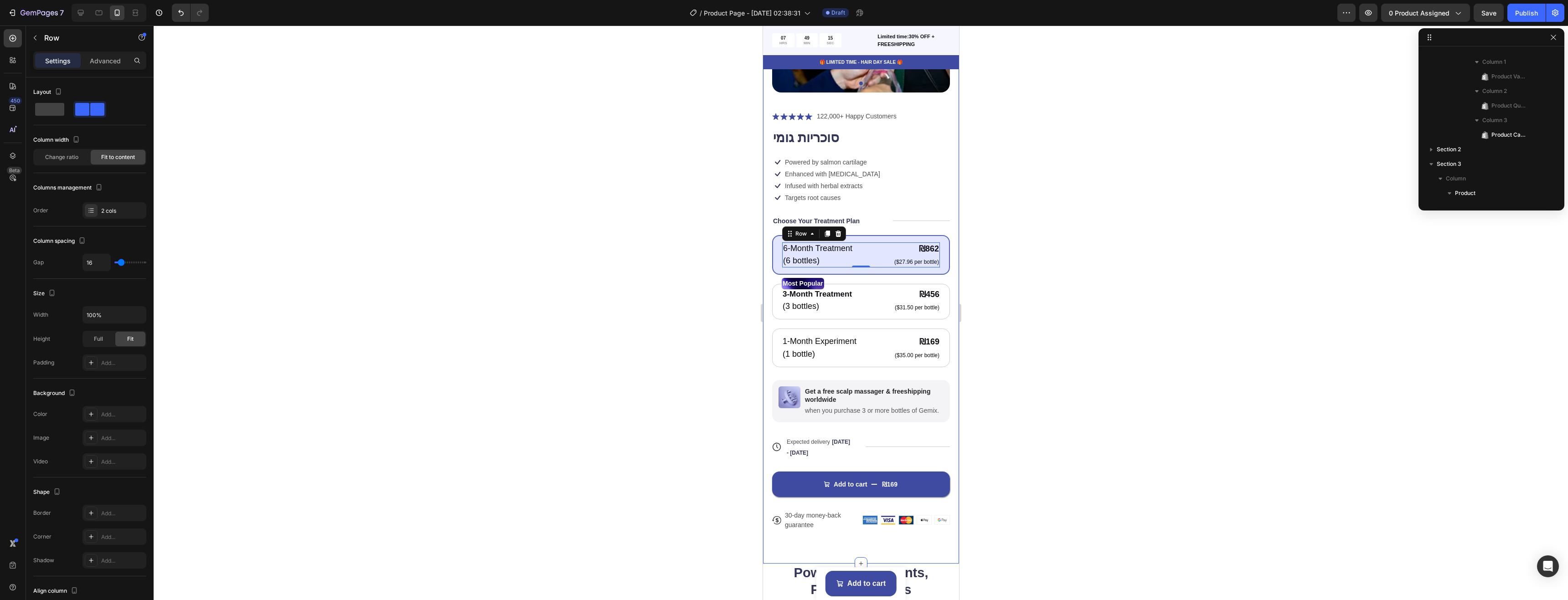
click at [950, 346] on div "Product Images Icon Icon Icon Icon Icon Icon List 122,000+ Happy Customers Text…" at bounding box center [861, 234] width 196 height 658
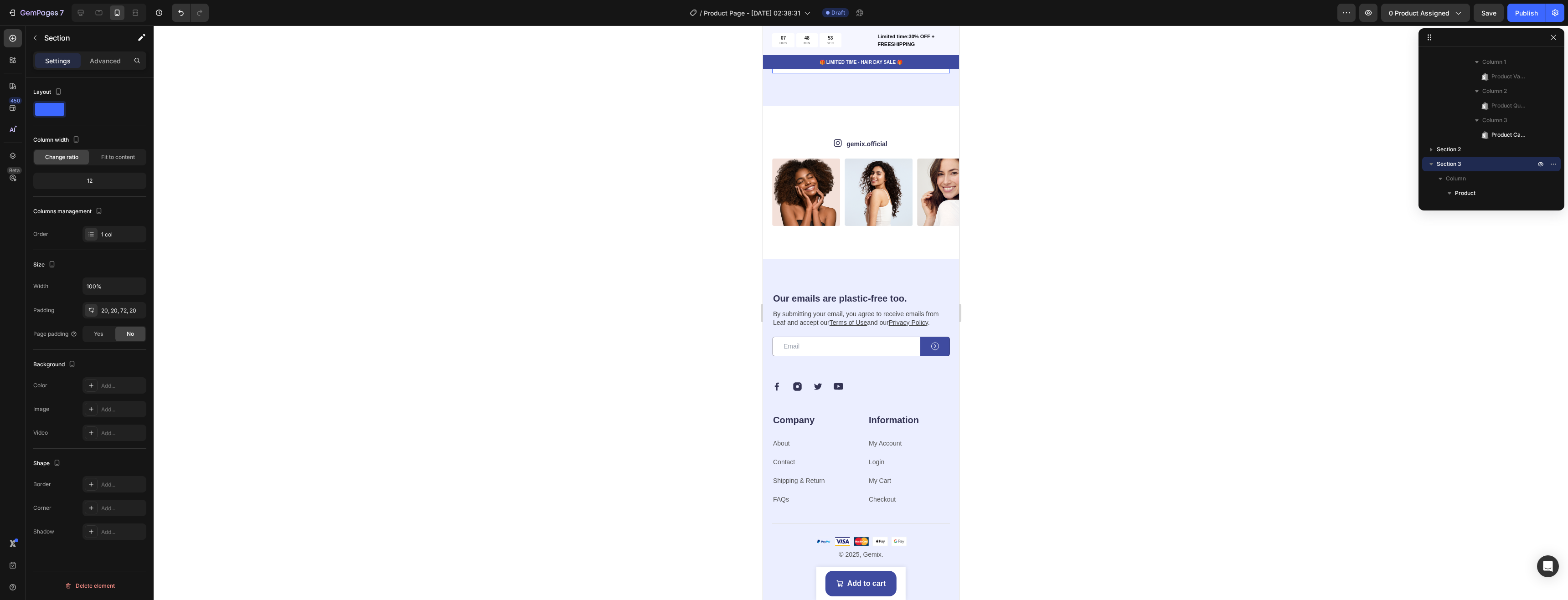
scroll to position [2871, 0]
click at [55, 8] on div "7" at bounding box center [42, 13] width 43 height 11
